Goal: Task Accomplishment & Management: Complete application form

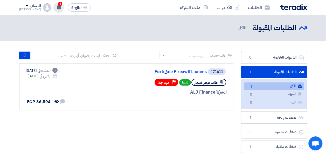
click at [58, 5] on span "1" at bounding box center [60, 4] width 4 height 4
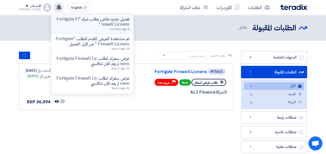
click at [87, 31] on li "تعديل جديد خاص بطلب شراء "Fortigate Fireawll Licnens ". 4 minutes ago" at bounding box center [92, 24] width 83 height 20
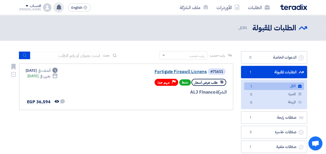
click at [172, 72] on link "Fortigate Fireawll Licnens" at bounding box center [155, 72] width 104 height 5
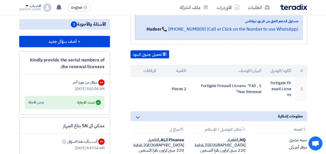
scroll to position [104, 0]
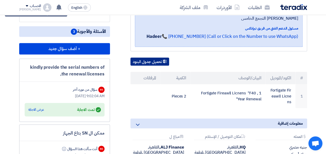
click at [153, 58] on button "تحميل جدول البنود" at bounding box center [150, 62] width 39 height 8
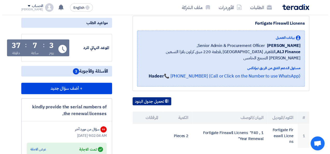
scroll to position [0, 0]
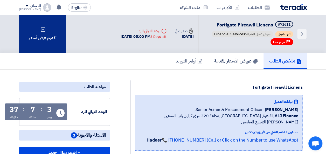
click at [40, 37] on div "تقديم عرض أسعار" at bounding box center [42, 34] width 47 height 38
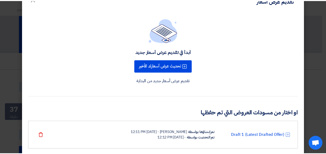
scroll to position [28, 0]
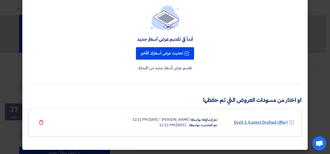
click at [266, 121] on link "Draft 1 (Latest Drafted Offer)" at bounding box center [261, 122] width 54 height 6
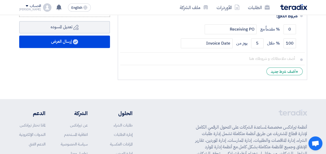
scroll to position [156, 0]
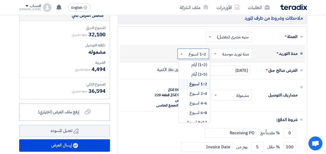
click at [189, 58] on input "text" at bounding box center [192, 54] width 29 height 8
click at [190, 79] on div "(3-5) أيام" at bounding box center [194, 75] width 31 height 10
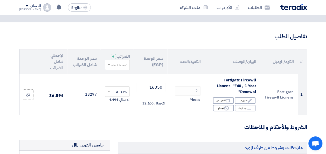
scroll to position [0, 0]
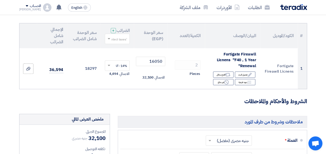
scroll to position [26, 0]
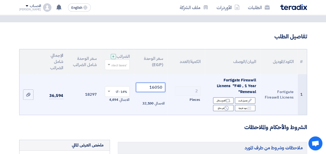
drag, startPoint x: 151, startPoint y: 92, endPoint x: 154, endPoint y: 92, distance: 3.4
click at [154, 92] on input "16050" at bounding box center [150, 87] width 29 height 9
drag, startPoint x: 144, startPoint y: 93, endPoint x: 173, endPoint y: 92, distance: 29.1
click at [173, 92] on tr "1 Fortigate Fireawll Licnens Fortigate Fireawll Licnens "F40 , 1 Year Renewal" …" at bounding box center [163, 94] width 288 height 41
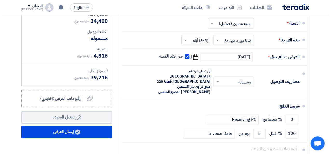
scroll to position [208, 0]
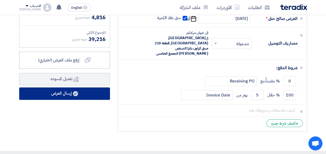
type input "17200"
click at [83, 98] on button "إرسال العرض" at bounding box center [64, 93] width 91 height 12
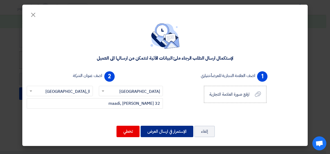
click at [172, 135] on button "الإستمرار في ارسال العرض" at bounding box center [167, 131] width 53 height 11
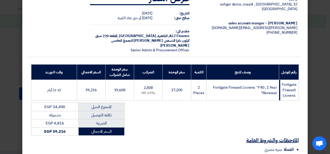
scroll to position [78, 0]
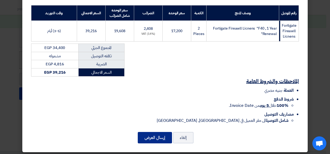
click at [154, 139] on button "إرسال العرض" at bounding box center [155, 137] width 34 height 11
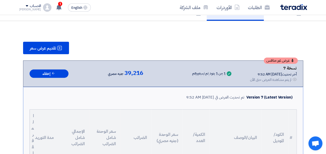
scroll to position [44, 0]
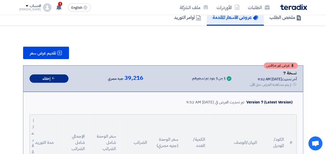
click at [49, 78] on button "إخفاء" at bounding box center [49, 78] width 39 height 9
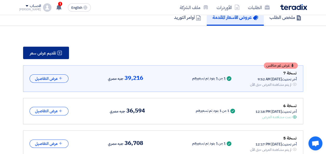
click at [47, 52] on span "تقديم عرض سعر" at bounding box center [43, 53] width 26 height 4
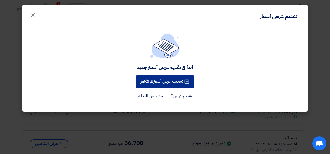
click at [158, 85] on button "تحديث عرض أسعارك الأخير" at bounding box center [165, 82] width 58 height 12
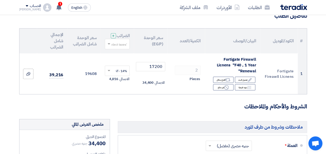
scroll to position [52, 0]
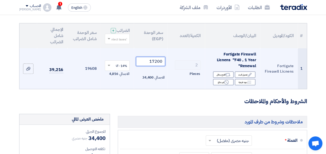
click at [175, 66] on tr "1 Fortigate Fireawll Licnens Fortigate Fireawll Licnens "F40 , 1 Year Renewal" …" at bounding box center [163, 68] width 288 height 41
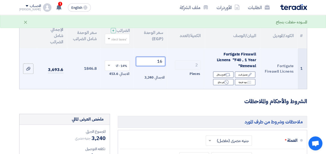
type input "1"
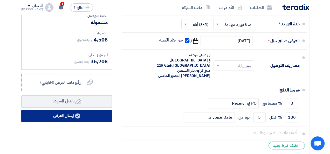
scroll to position [182, 0]
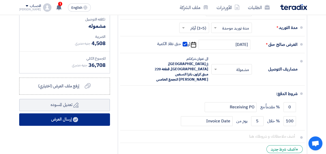
type input "16100"
click at [86, 121] on button "إرسال العرض" at bounding box center [64, 119] width 91 height 12
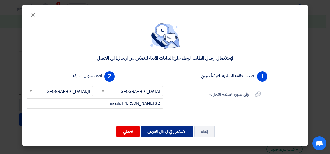
click at [177, 133] on button "الإستمرار في ارسال العرض" at bounding box center [167, 131] width 53 height 11
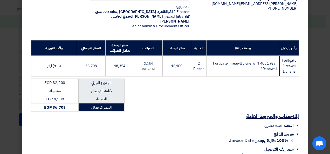
scroll to position [78, 0]
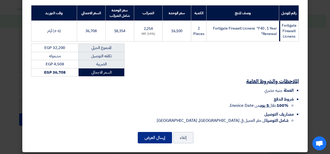
click at [162, 138] on button "إرسال العرض" at bounding box center [155, 137] width 34 height 11
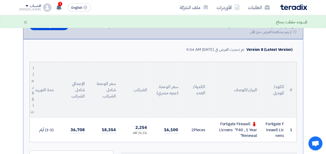
scroll to position [50, 0]
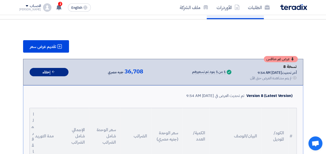
click at [53, 73] on button "إخفاء" at bounding box center [49, 72] width 39 height 9
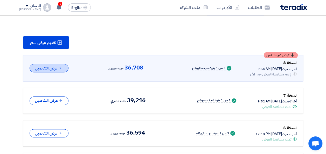
scroll to position [0, 0]
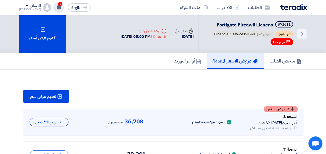
click at [56, 7] on use at bounding box center [58, 7] width 5 height 6
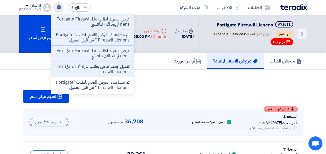
click at [57, 7] on icon at bounding box center [59, 7] width 6 height 6
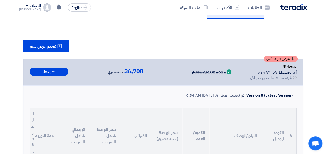
scroll to position [26, 0]
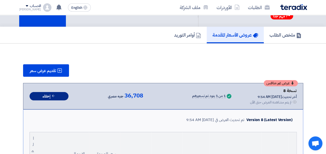
click at [51, 98] on button "إخفاء" at bounding box center [49, 96] width 39 height 9
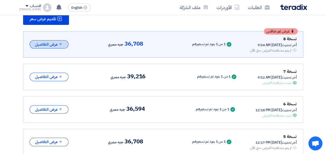
scroll to position [0, 0]
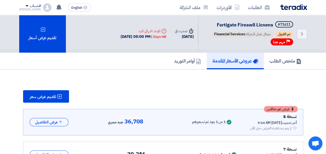
click at [287, 9] on img at bounding box center [293, 7] width 27 height 6
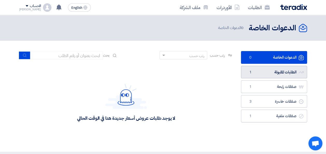
click at [278, 73] on link "الطلبات المقبولة الطلبات المقبولة 1" at bounding box center [274, 72] width 66 height 13
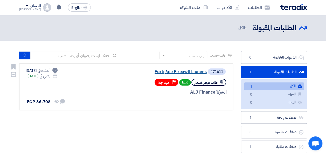
click at [163, 72] on link "Fortigate Fireawll Licnens" at bounding box center [155, 72] width 104 height 5
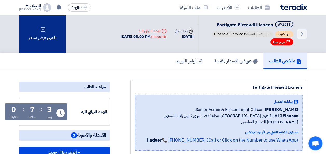
click at [54, 39] on div "تقديم عرض أسعار" at bounding box center [42, 34] width 47 height 38
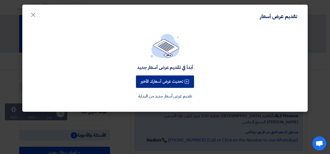
click at [176, 83] on button "تحديث عرض أسعارك الأخير" at bounding box center [165, 82] width 58 height 12
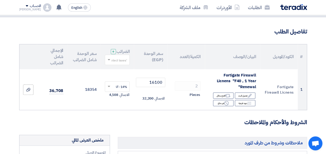
scroll to position [31, 0]
click at [305, 7] on img at bounding box center [293, 7] width 27 height 6
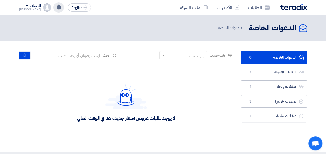
click at [56, 8] on use at bounding box center [58, 7] width 5 height 6
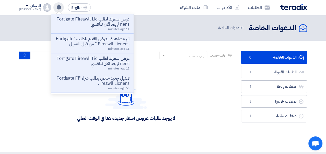
click at [56, 8] on use at bounding box center [58, 7] width 5 height 6
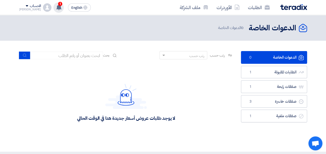
click at [57, 7] on icon at bounding box center [59, 7] width 6 height 6
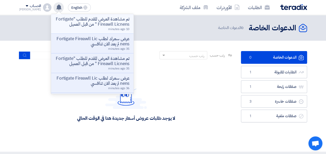
click at [97, 26] on p "تم مشاهدة العرض المقدم للطلب "Fortigate Fireawll Licnens " من قبل العميل" at bounding box center [92, 22] width 74 height 10
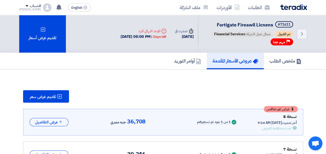
click at [293, 9] on img at bounding box center [293, 7] width 27 height 6
